Goal: Task Accomplishment & Management: Manage account settings

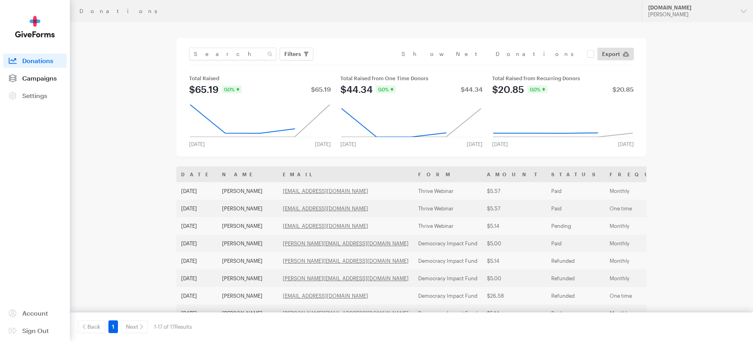
click at [43, 77] on span "Campaigns" at bounding box center [39, 78] width 35 height 8
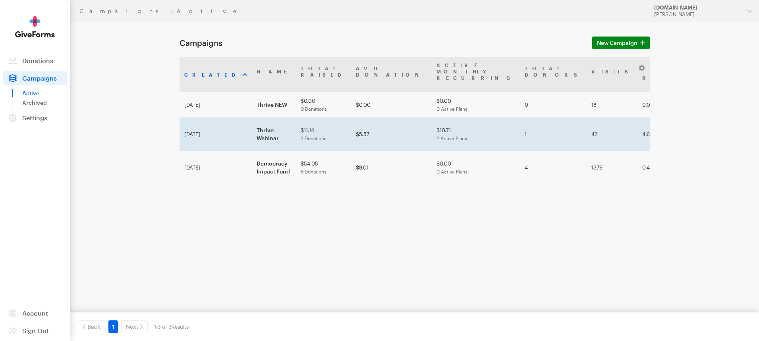
click at [252, 118] on td "Thrive Webinar" at bounding box center [274, 134] width 44 height 33
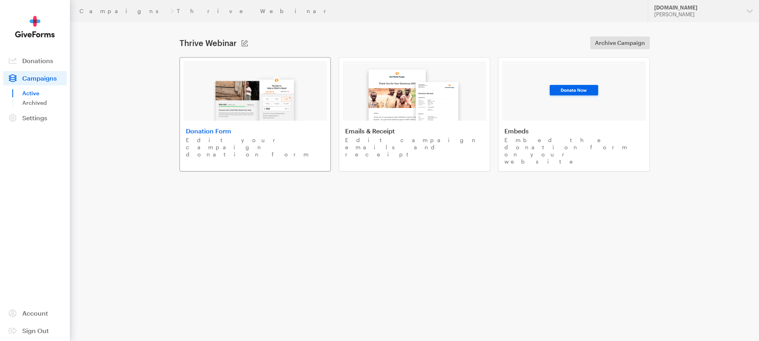
click at [216, 131] on h4 "Donation Form" at bounding box center [255, 131] width 139 height 8
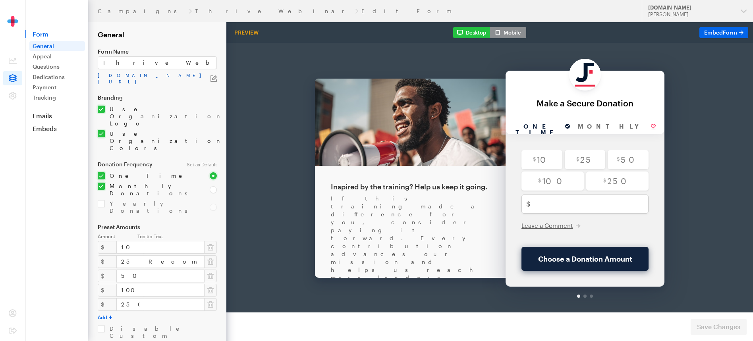
click at [196, 76] on link "app.giveforms.com/forms/justfund/ThriveWebinar" at bounding box center [154, 78] width 113 height 13
click at [118, 8] on link "Campaigns" at bounding box center [142, 11] width 88 height 6
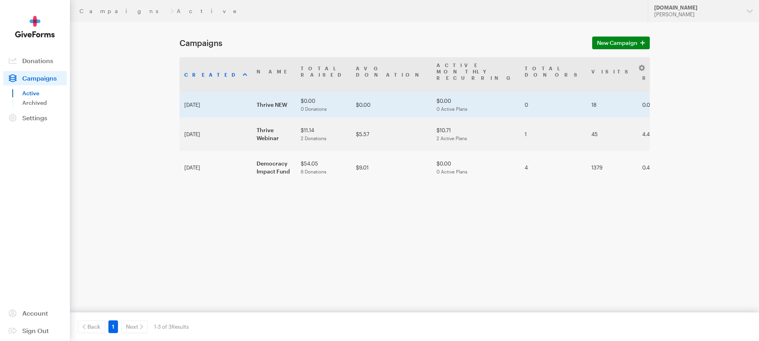
click at [213, 93] on td "[DATE]" at bounding box center [215, 104] width 72 height 25
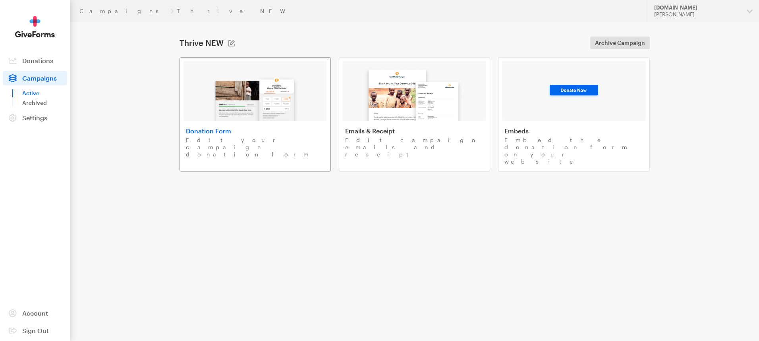
click at [211, 91] on img at bounding box center [254, 95] width 93 height 51
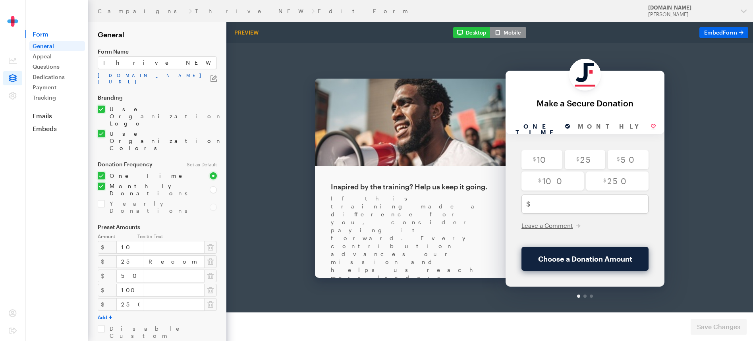
click at [179, 77] on link "app.giveforms.com/forms/justfund/Thrive" at bounding box center [154, 78] width 113 height 13
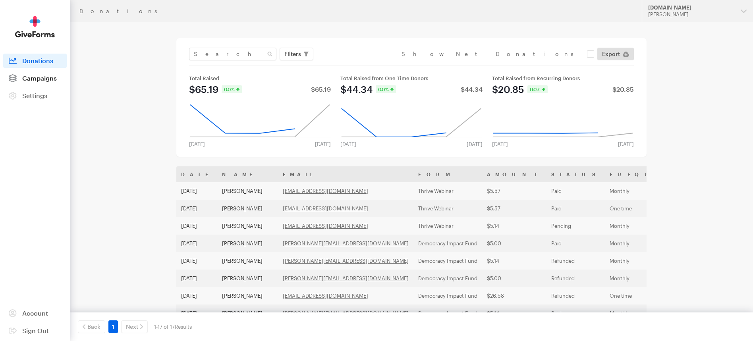
click at [33, 73] on link "Campaigns" at bounding box center [35, 78] width 64 height 14
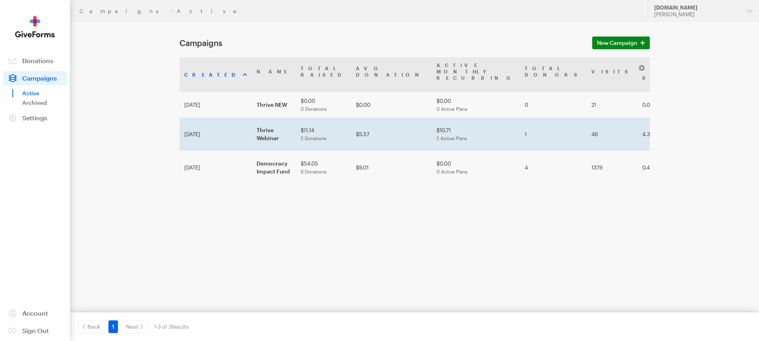
click at [206, 118] on td "[DATE]" at bounding box center [215, 134] width 72 height 33
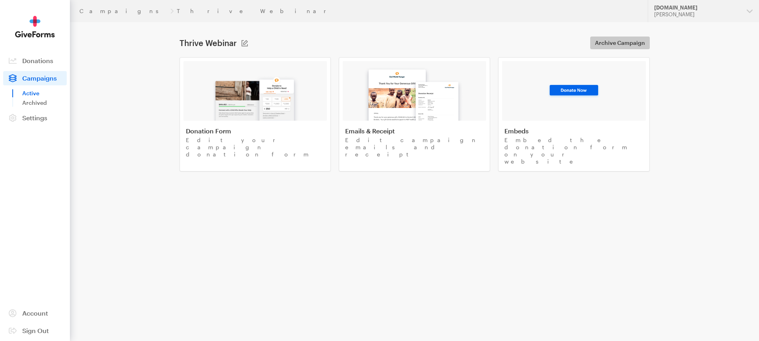
click at [615, 39] on span "Archive Campaign" at bounding box center [620, 43] width 50 height 10
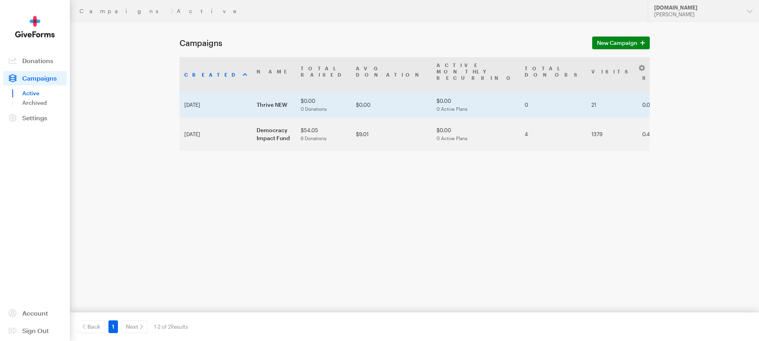
click at [252, 94] on td "Thrive NEW" at bounding box center [274, 104] width 44 height 25
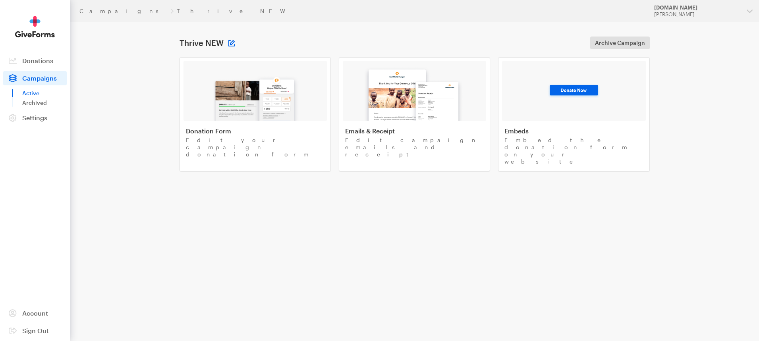
click at [231, 41] on button at bounding box center [231, 43] width 6 height 6
click at [270, 42] on input "Thrive NEW" at bounding box center [280, 43] width 95 height 13
type input "Thrive Webinar"
click at [345, 43] on button "Save" at bounding box center [343, 43] width 23 height 13
click at [213, 125] on link "Donation Form Edit your campaign donation form" at bounding box center [254, 114] width 151 height 114
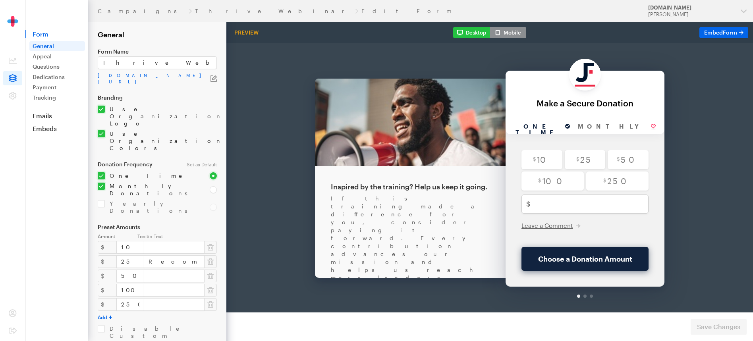
click at [198, 108] on div "Branding Use Organization Logo Upload 160 x 160 • png, gif, or jpg Use Organiza…" at bounding box center [157, 123] width 119 height 57
click at [53, 54] on link "Appeal" at bounding box center [57, 57] width 56 height 10
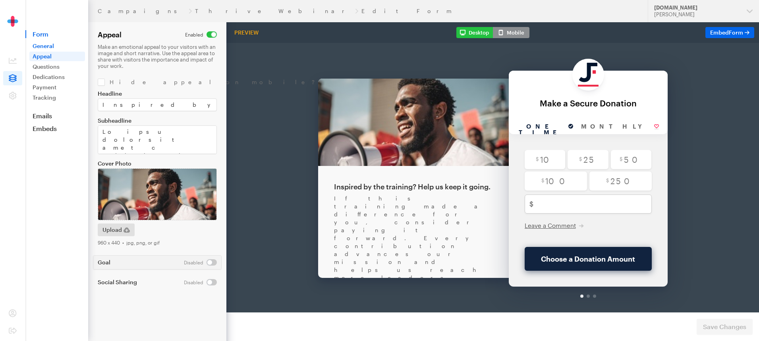
click at [48, 48] on link "General" at bounding box center [57, 46] width 56 height 10
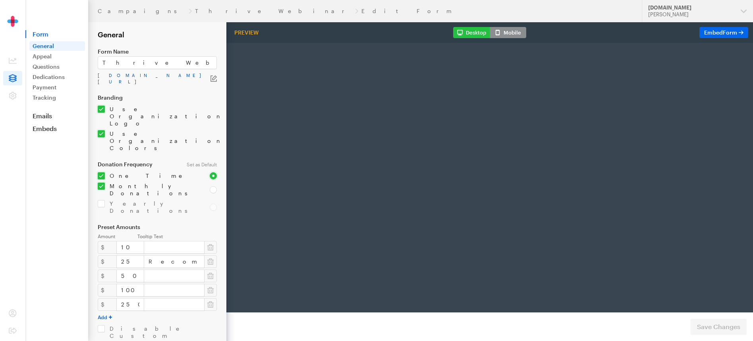
click at [135, 76] on link "app.giveforms.com/forms/justfund/Thrive" at bounding box center [154, 78] width 113 height 13
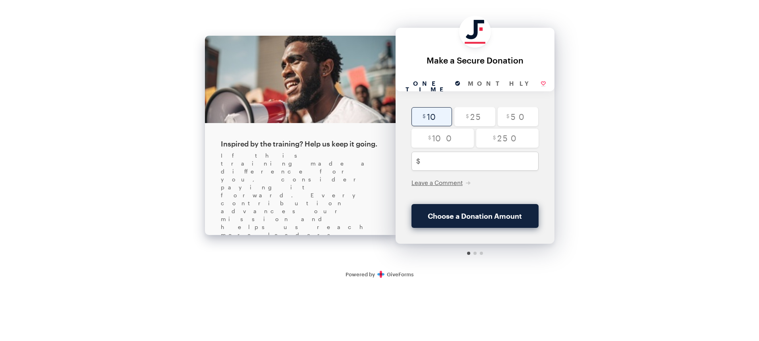
click at [425, 123] on input "radio" at bounding box center [431, 116] width 41 height 19
radio input "true"
type input "10"
checkbox input "true"
click at [428, 120] on input "radio" at bounding box center [431, 116] width 41 height 19
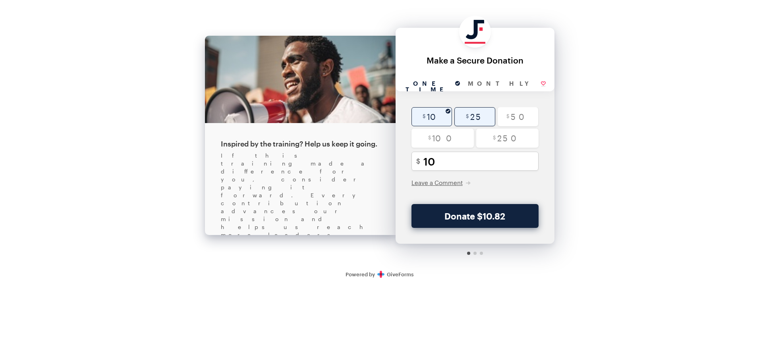
click at [469, 117] on input "radio" at bounding box center [474, 116] width 41 height 19
radio input "true"
type input "25"
checkbox input "true"
click at [531, 118] on input "radio" at bounding box center [518, 116] width 41 height 19
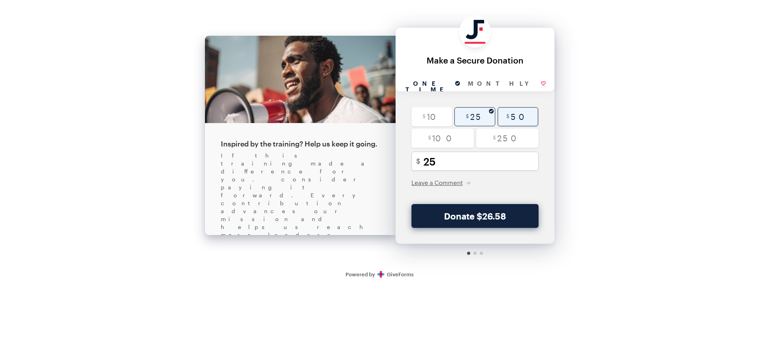
radio input "true"
type input "50"
checkbox input "true"
click at [424, 120] on input "radio" at bounding box center [431, 116] width 41 height 19
radio input "true"
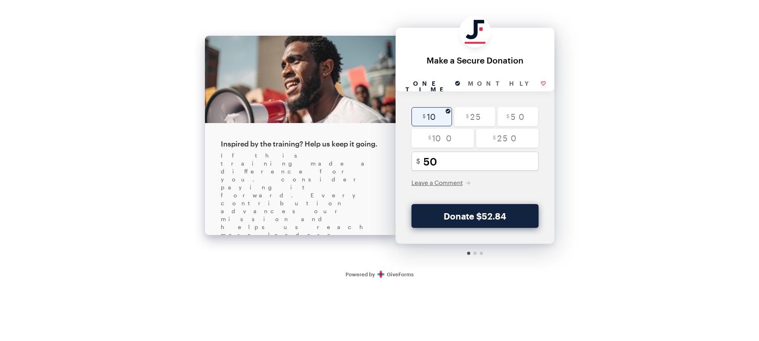
type input "10"
checkbox input "true"
drag, startPoint x: 241, startPoint y: 169, endPoint x: 322, endPoint y: 178, distance: 81.5
click at [318, 177] on div "If this training made a difference for you, consider paying it forward. Every c…" at bounding box center [300, 247] width 159 height 191
click at [324, 178] on div "If this training made a difference for you, consider paying it forward. Every c…" at bounding box center [300, 247] width 159 height 191
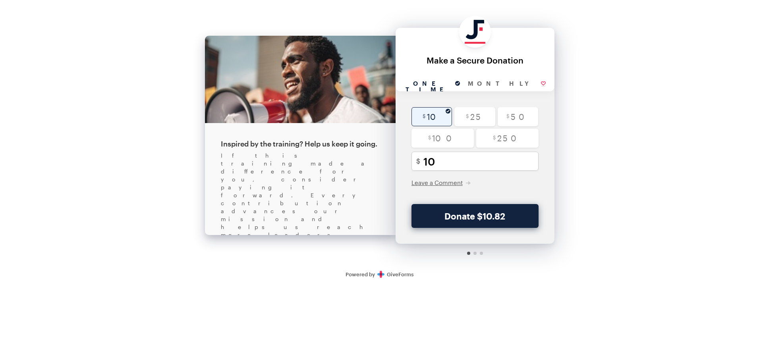
click at [327, 327] on link "Terms of Use" at bounding box center [324, 334] width 206 height 15
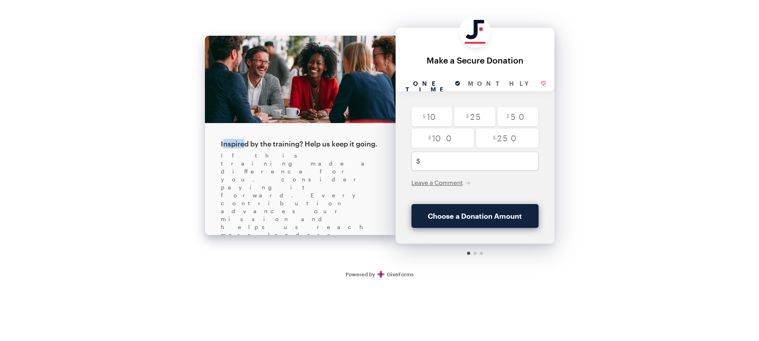
drag, startPoint x: 239, startPoint y: 142, endPoint x: 342, endPoint y: 139, distance: 103.3
click at [340, 139] on div "Inspired by the training? Help us keep it going." at bounding box center [300, 144] width 159 height 10
click at [351, 142] on div "Inspired by the training? Help us keep it going." at bounding box center [300, 144] width 159 height 10
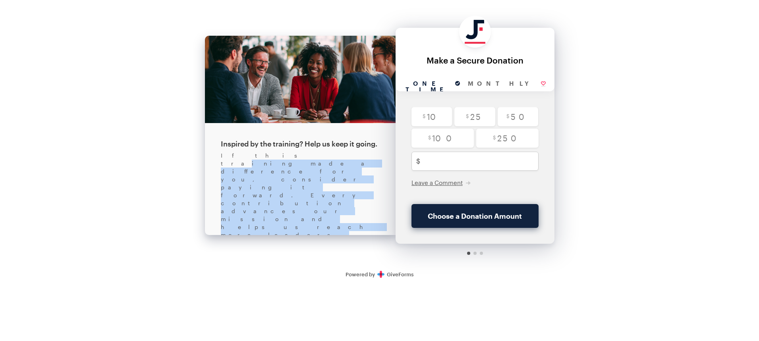
drag, startPoint x: 259, startPoint y: 160, endPoint x: 309, endPoint y: 175, distance: 51.9
click at [309, 175] on div "If this training made a difference for you, consider paying it forward. Every c…" at bounding box center [300, 247] width 159 height 191
